Goal: Navigation & Orientation: Find specific page/section

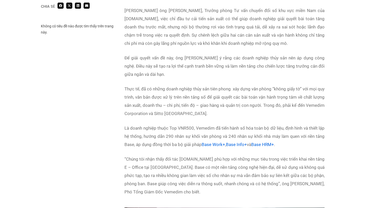
scroll to position [419, 0]
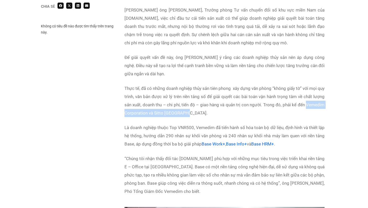
drag, startPoint x: 208, startPoint y: 114, endPoint x: 125, endPoint y: 109, distance: 83.3
click at [125, 109] on p "Thực tế, đã có những doanh nghiệp thủy sản tiên phong xây dựng văn phòng “không…" at bounding box center [225, 100] width 200 height 33
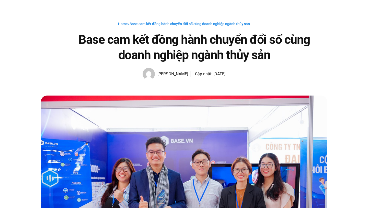
scroll to position [0, 0]
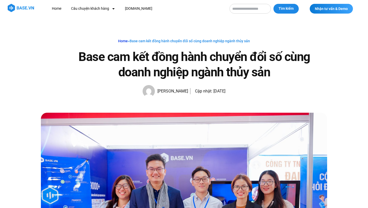
click at [126, 41] on link "Home" at bounding box center [123, 41] width 10 height 4
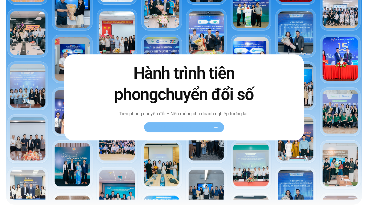
click at [192, 130] on link "Xem toàn bộ câu chuyện khách hàng" at bounding box center [184, 127] width 80 height 10
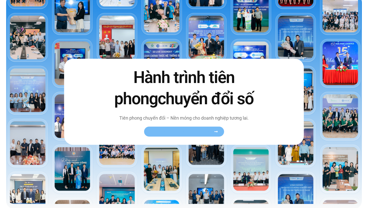
scroll to position [27, 0]
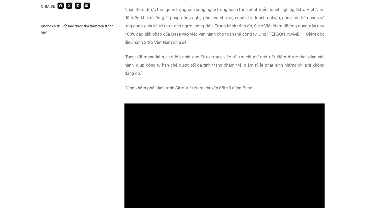
scroll to position [380, 0]
